Goal: Find specific page/section

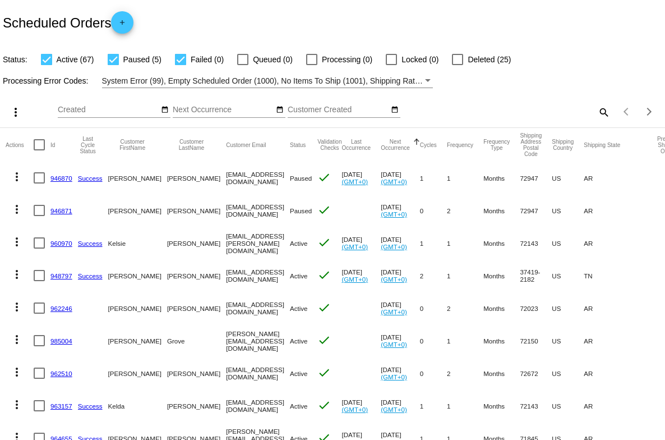
click at [603, 113] on mat-icon "search" at bounding box center [603, 111] width 13 height 17
click at [498, 110] on input "Search" at bounding box center [526, 109] width 165 height 9
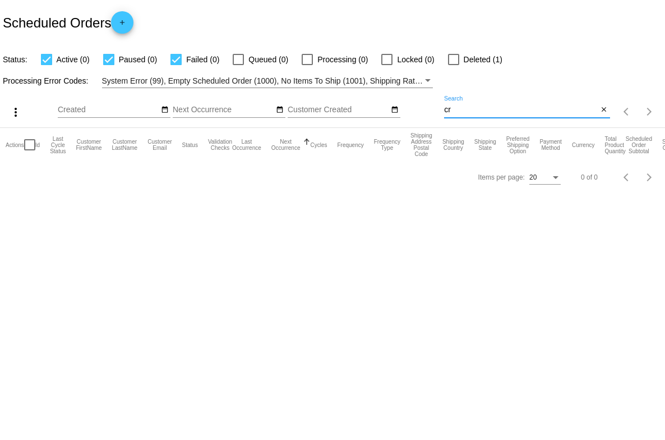
type input "c"
